Goal: Complete application form

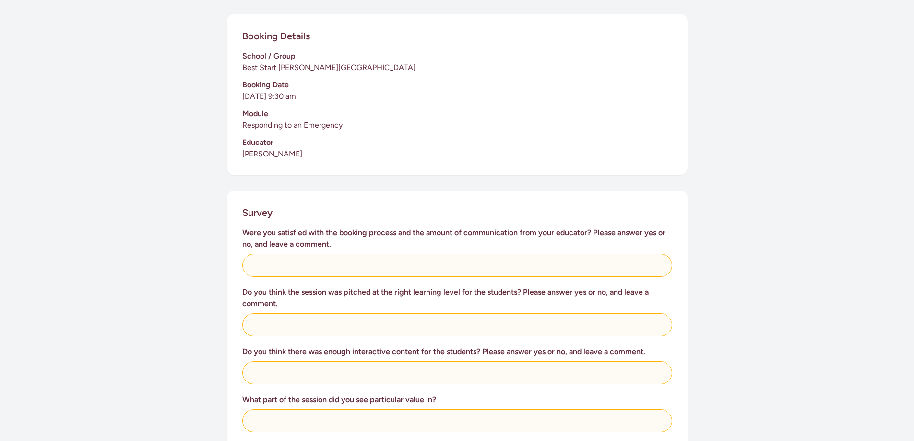
scroll to position [240, 0]
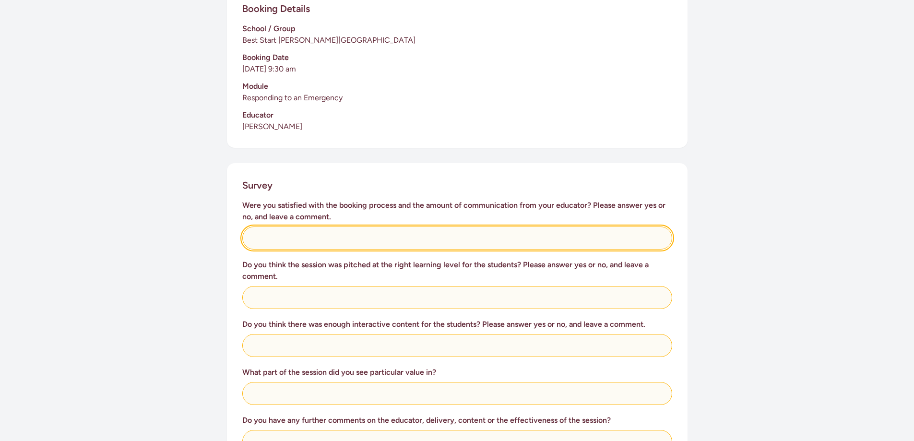
click at [326, 227] on input "text" at bounding box center [457, 237] width 430 height 23
type input "Yes, good communication and told how the session will run."
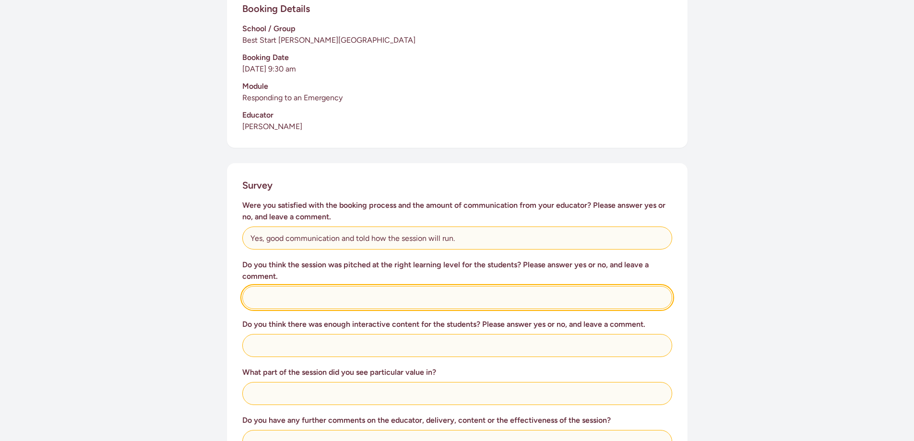
click at [279, 289] on input "text" at bounding box center [457, 297] width 430 height 23
type input "Absolutely, [PERSON_NAME] loved it."
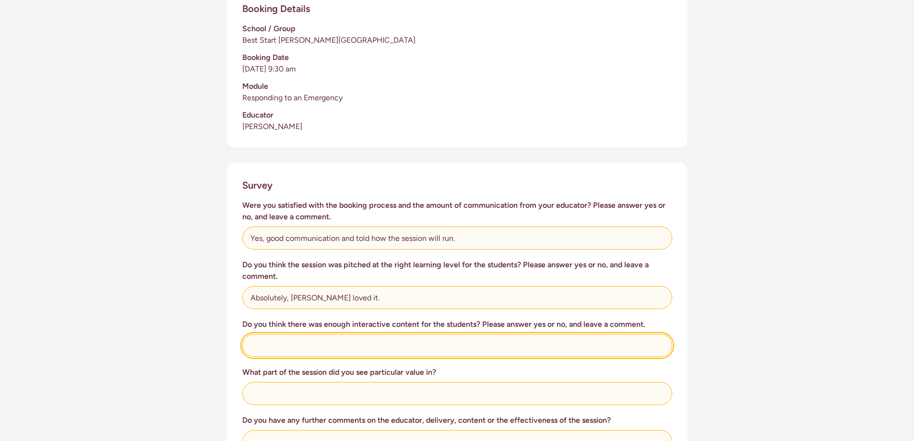
click at [267, 337] on input "text" at bounding box center [457, 345] width 430 height 23
type input "A"
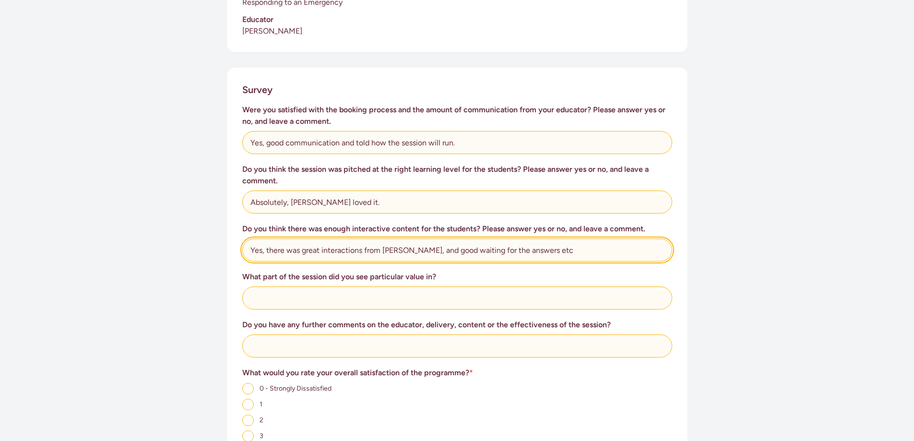
scroll to position [336, 0]
type input "Yes, there was great interactions from [PERSON_NAME], and good waiting for the …"
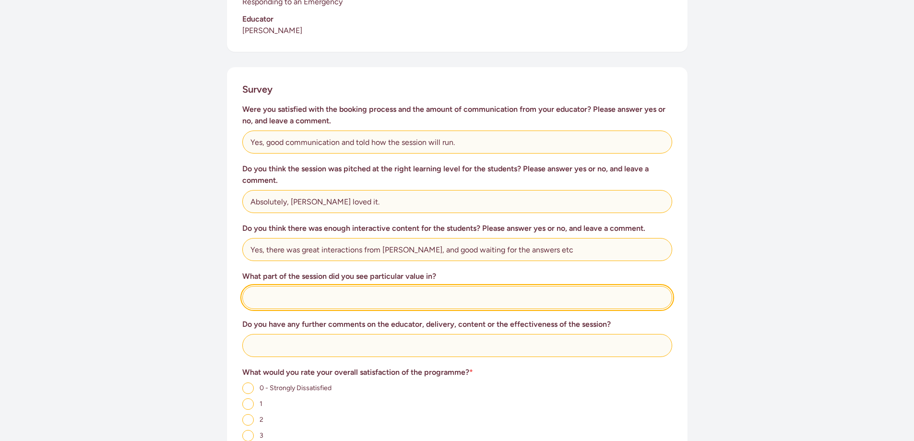
click at [277, 289] on input "text" at bounding box center [457, 297] width 430 height 23
type input "When to call emergency, and when to tell Mum and Dad things etc"
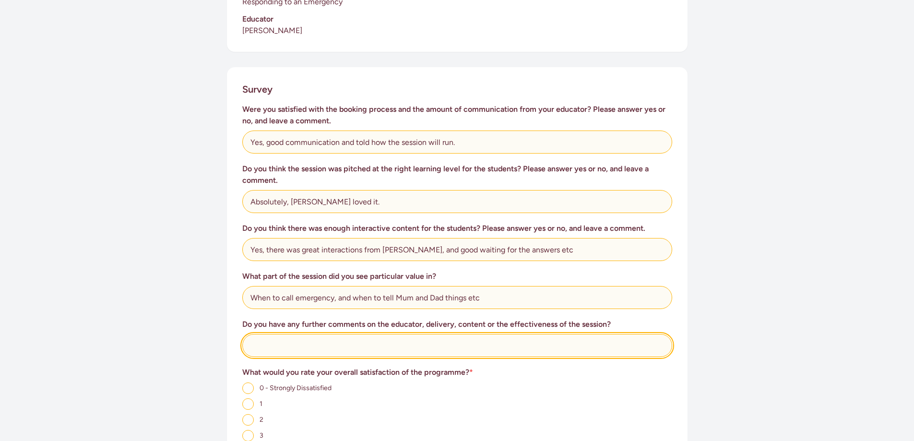
click at [260, 335] on input "text" at bounding box center [457, 345] width 430 height 23
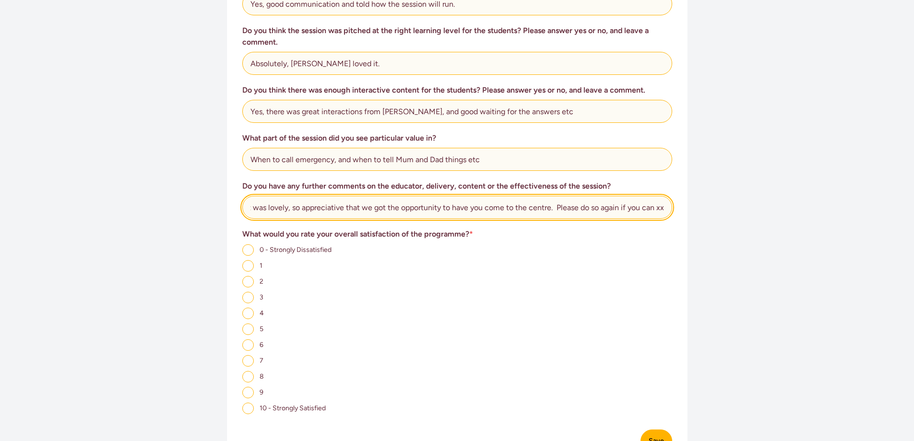
scroll to position [480, 0]
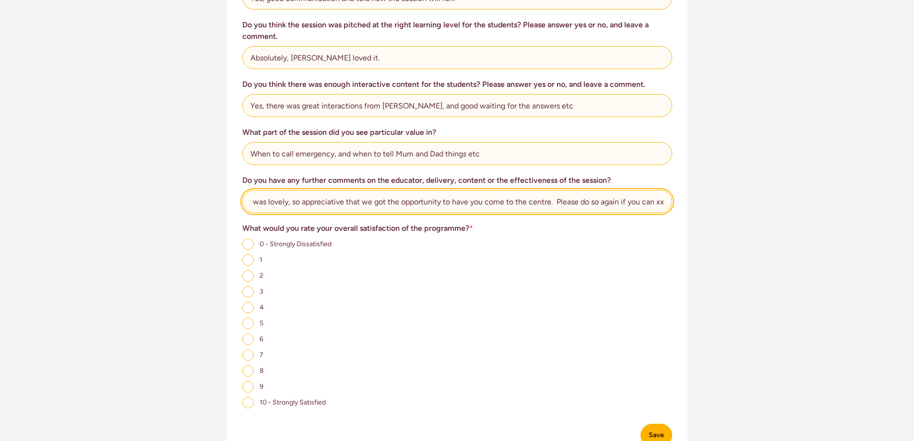
type input "It was lovely, so appreciative that we got the opportunity to have you come to …"
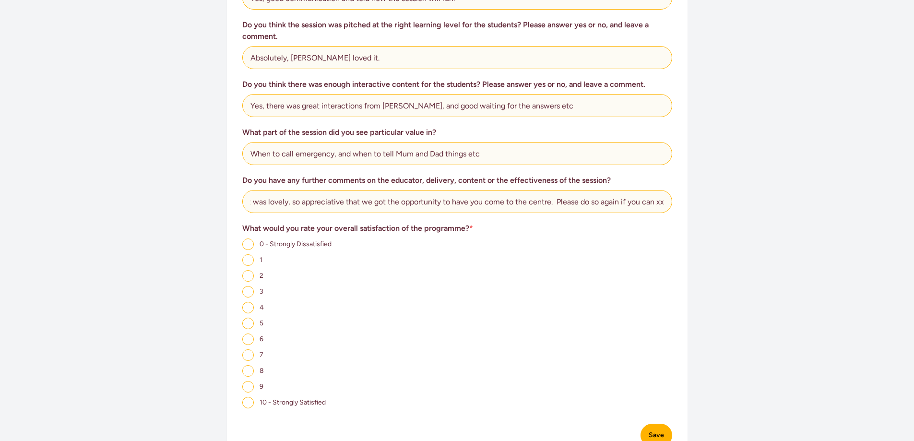
scroll to position [0, 0]
click at [247, 397] on input "10 - Strongly Satisfied" at bounding box center [248, 403] width 12 height 12
radio input "true"
click at [650, 428] on button "Save" at bounding box center [656, 434] width 32 height 23
